Goal: Transaction & Acquisition: Download file/media

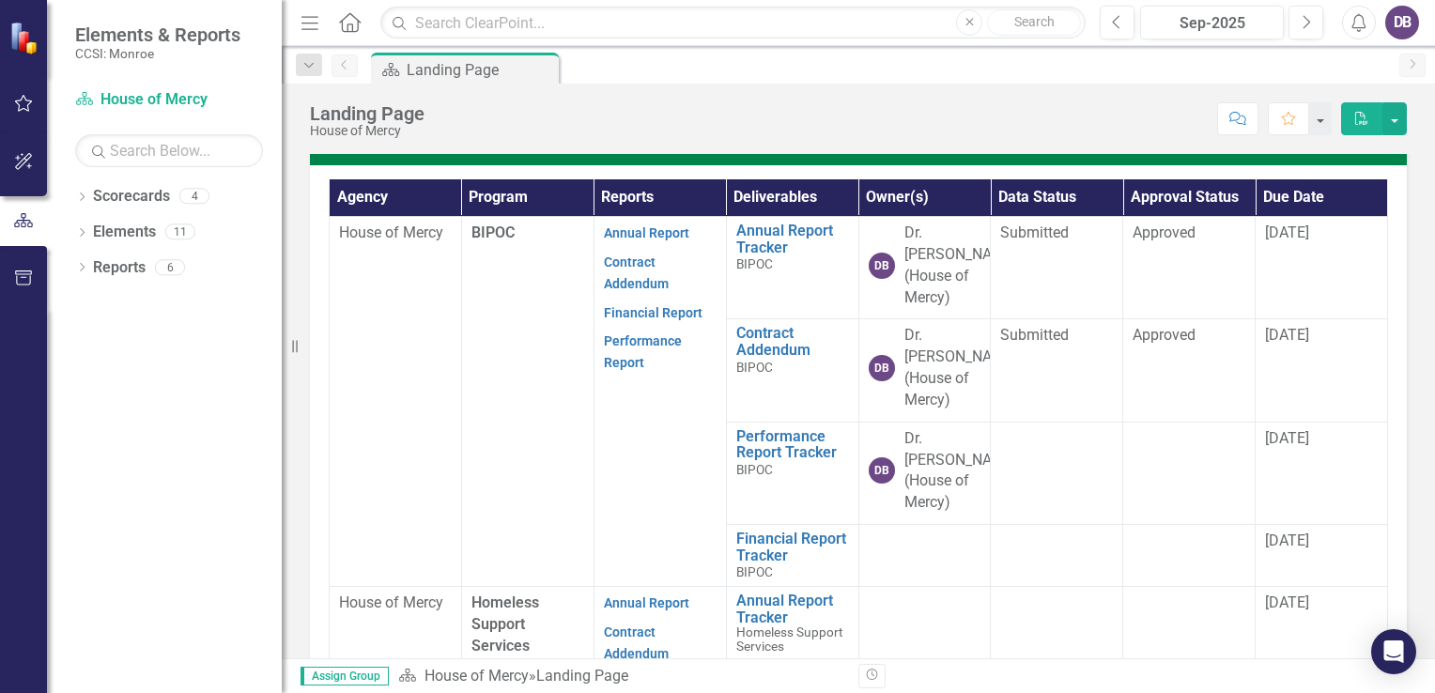
scroll to position [564, 0]
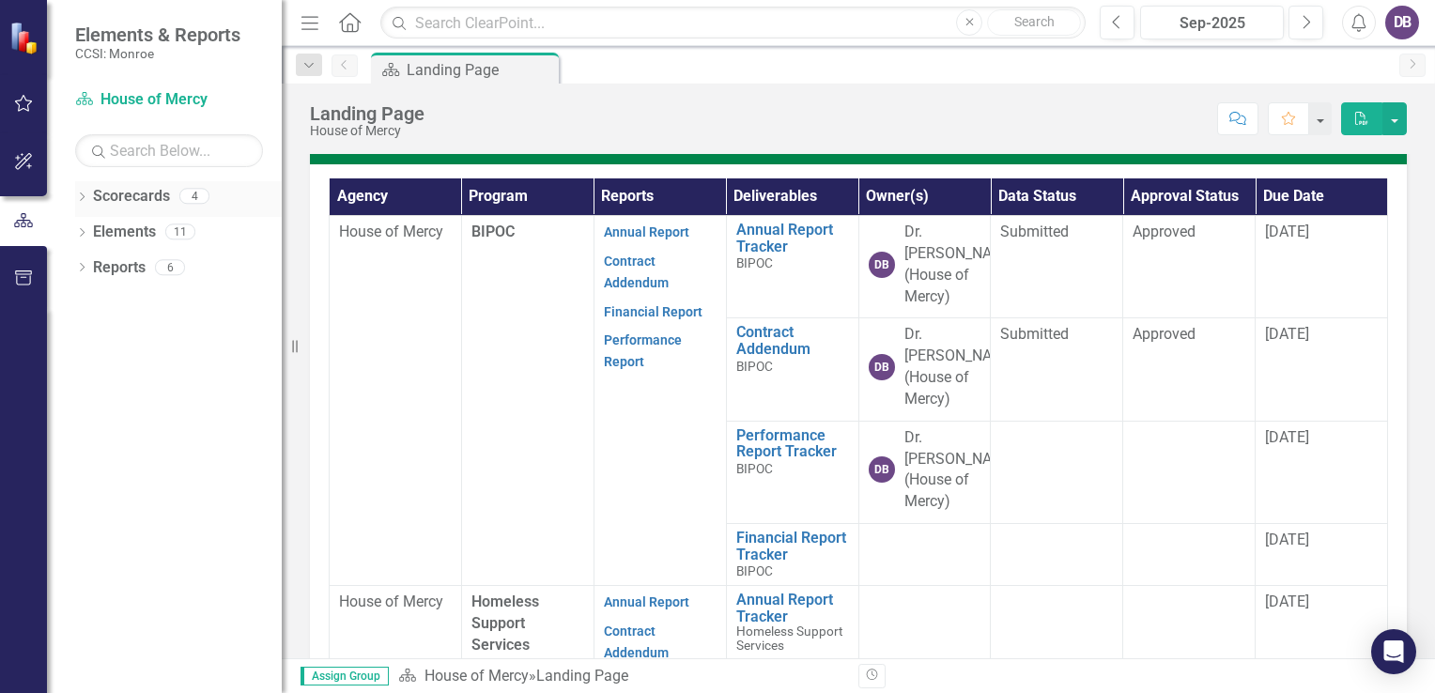
click at [86, 197] on icon "Dropdown" at bounding box center [81, 198] width 13 height 10
click at [85, 340] on icon "Dropdown" at bounding box center [81, 340] width 13 height 10
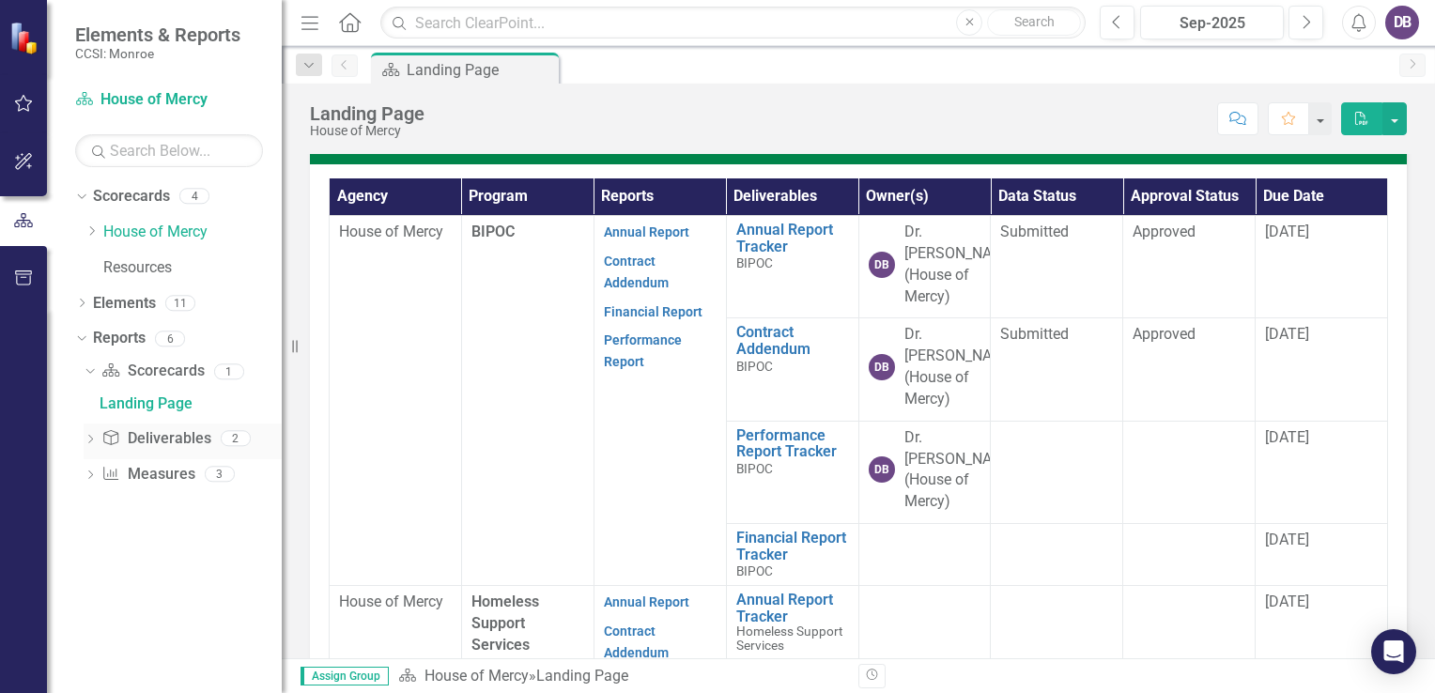
click at [123, 445] on link "Deliverable Deliverables" at bounding box center [155, 439] width 109 height 22
click at [233, 438] on div "2" at bounding box center [236, 439] width 30 height 16
click at [224, 435] on div "2" at bounding box center [236, 439] width 30 height 16
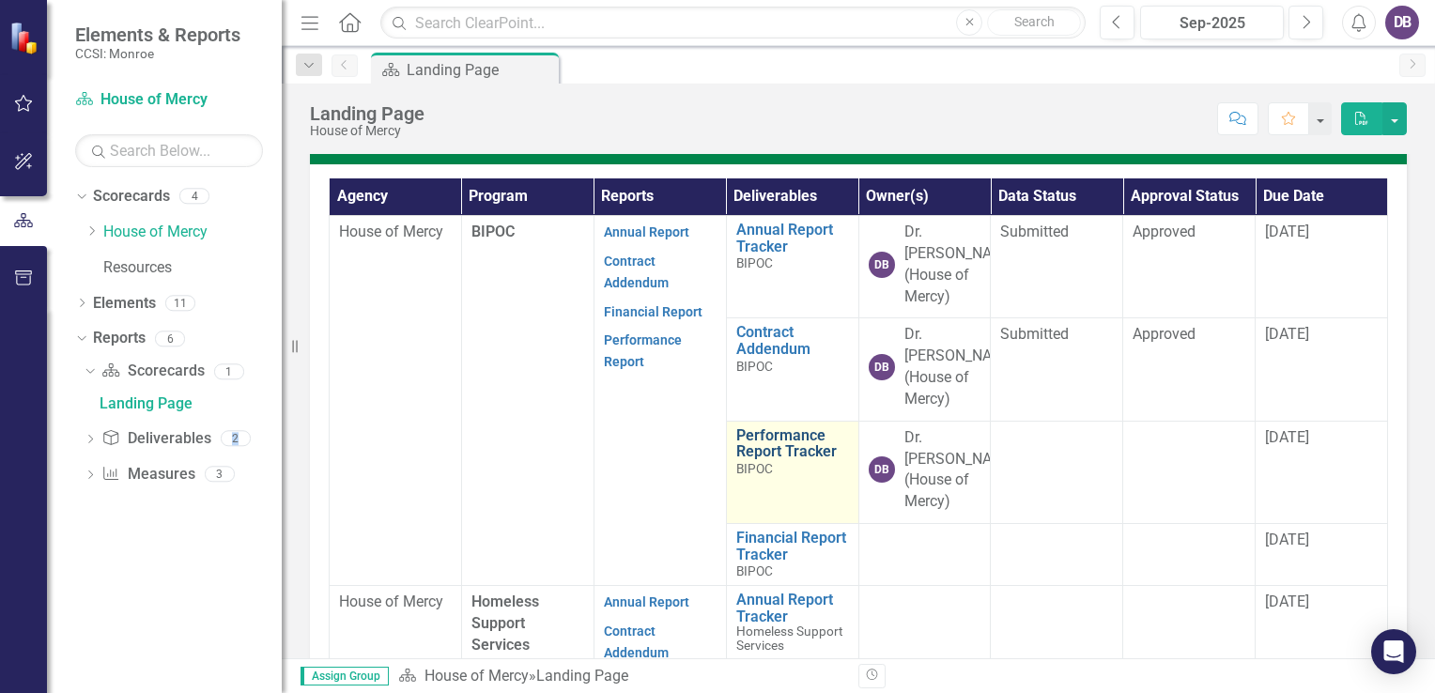
click at [755, 445] on link "Performance Report Tracker" at bounding box center [792, 443] width 113 height 33
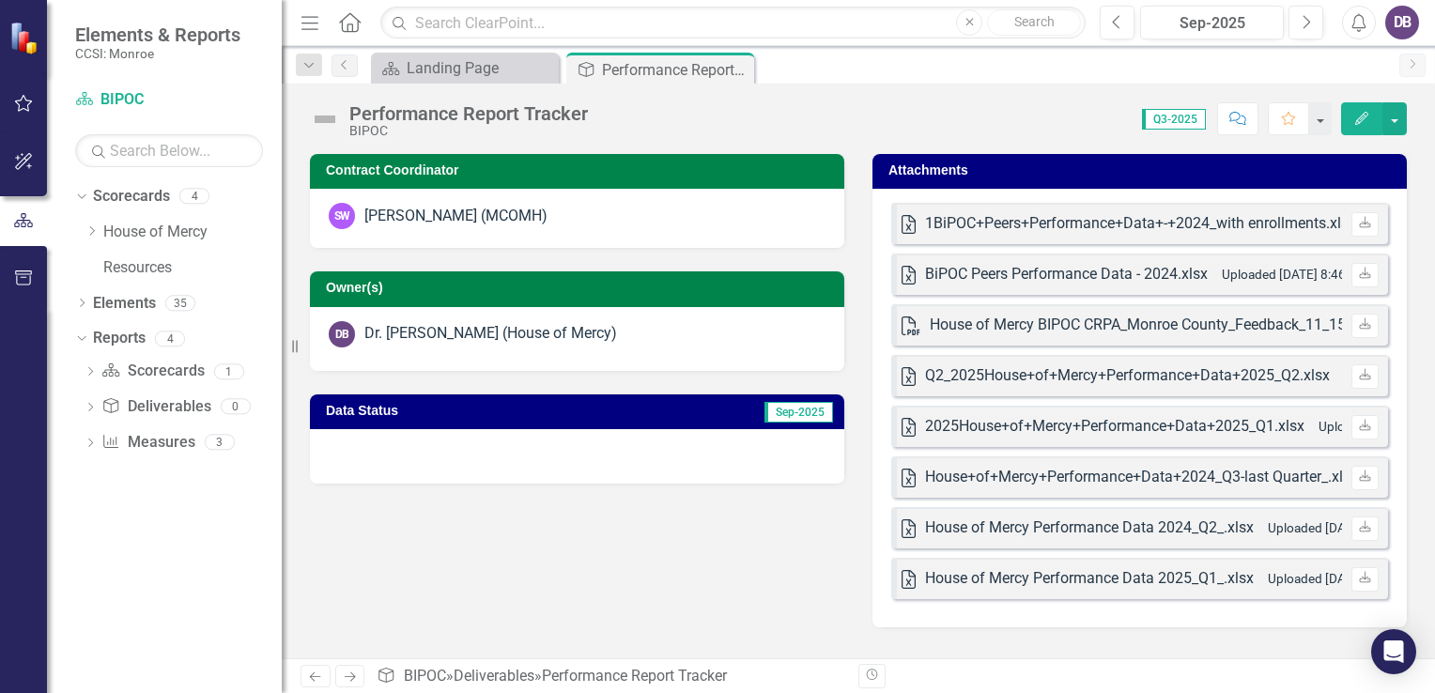
click at [1108, 222] on div "1BiPOC+Peers+Performance+Data+-+2024_with enrollments.xlsx" at bounding box center [1140, 224] width 431 height 22
click at [1173, 377] on div "Q2_2025House+of+Mercy+Performance+Data+2025_Q2.xlsx" at bounding box center [1127, 376] width 405 height 22
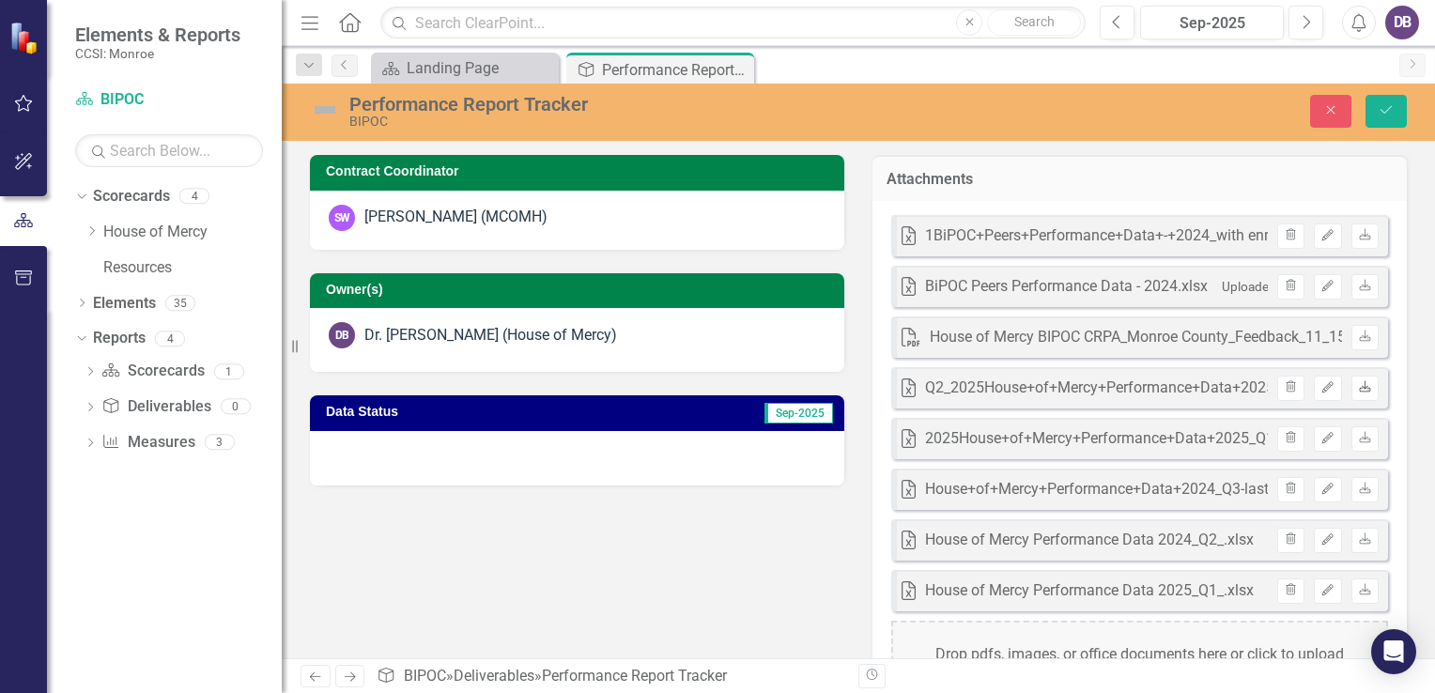
click at [1358, 385] on icon "Download" at bounding box center [1365, 387] width 14 height 11
